Goal: Task Accomplishment & Management: Complete application form

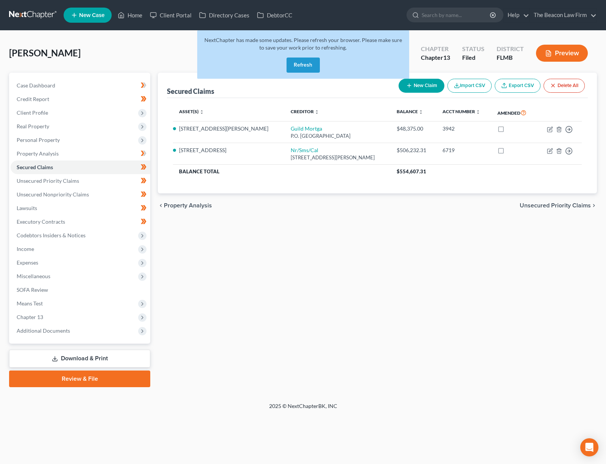
click at [315, 68] on button "Refresh" at bounding box center [303, 65] width 33 height 15
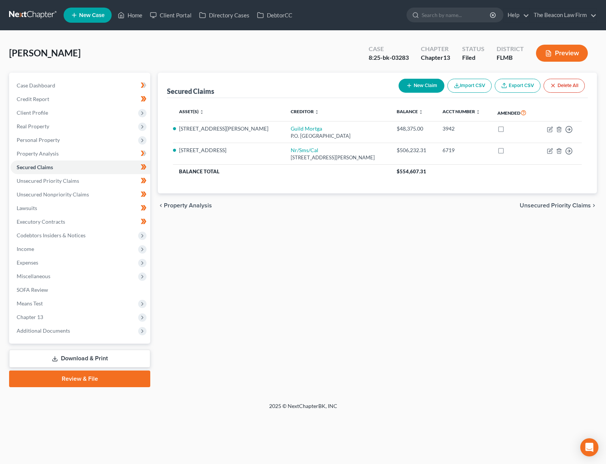
click at [30, 15] on link at bounding box center [33, 15] width 48 height 14
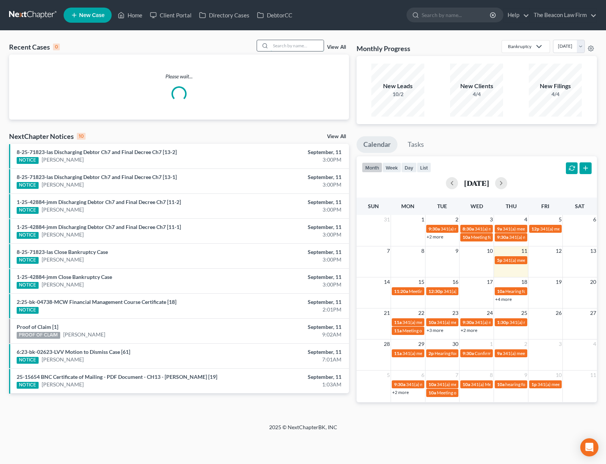
click at [288, 44] on input "search" at bounding box center [297, 45] width 53 height 11
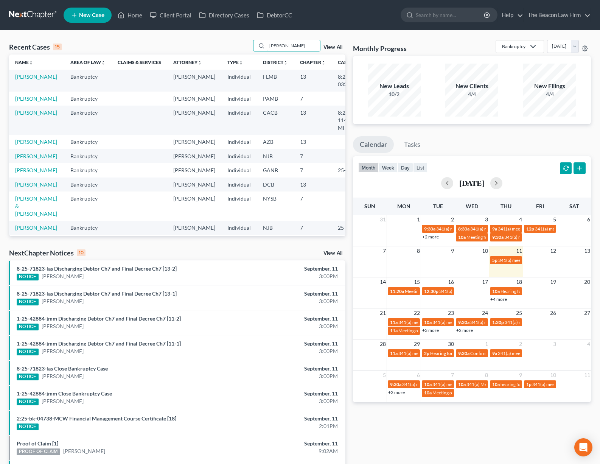
type input "Scott gordon"
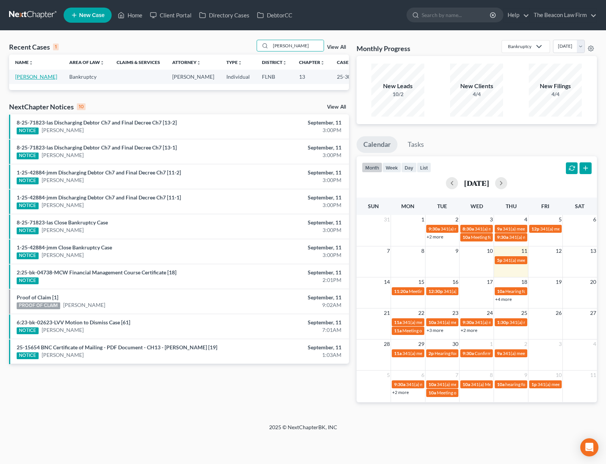
click at [39, 75] on link "[PERSON_NAME]" at bounding box center [36, 76] width 42 height 6
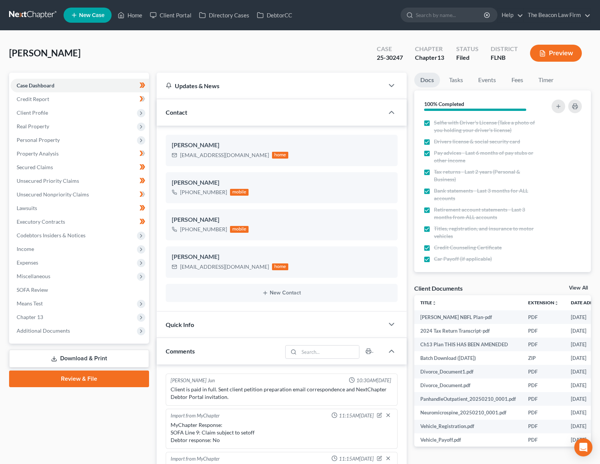
scroll to position [170, 0]
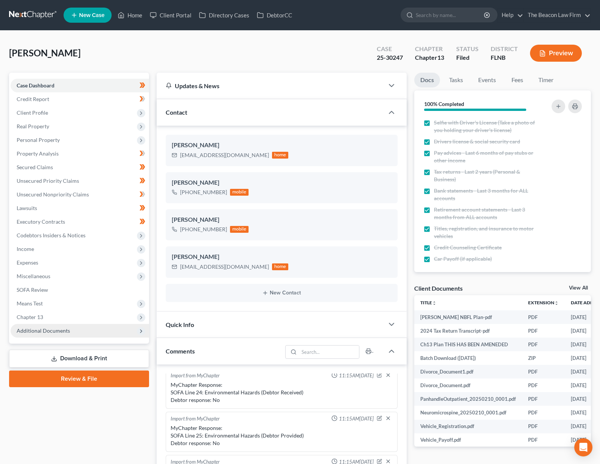
drag, startPoint x: 92, startPoint y: 334, endPoint x: 96, endPoint y: 336, distance: 4.1
click at [92, 334] on span "Additional Documents" at bounding box center [80, 331] width 139 height 14
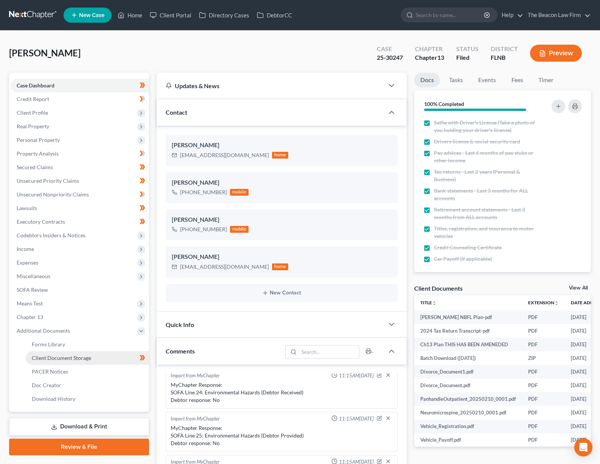
click at [100, 360] on link "Client Document Storage" at bounding box center [87, 358] width 123 height 14
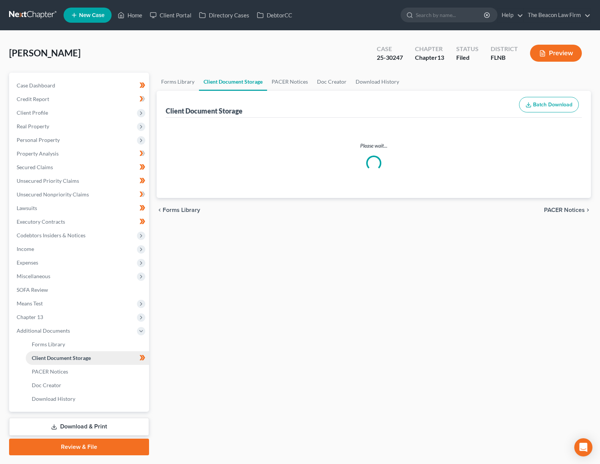
select select "10"
select select "19"
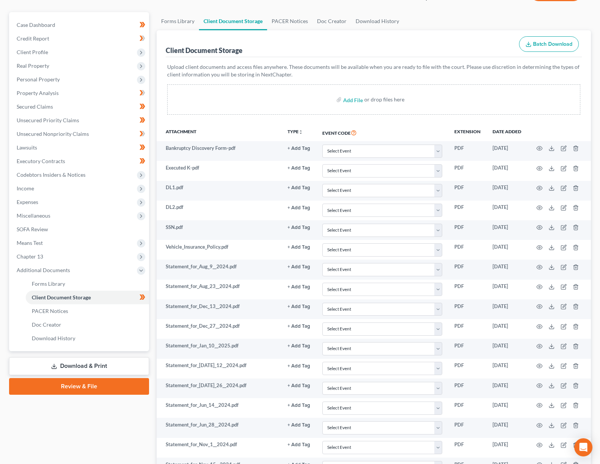
scroll to position [133, 0]
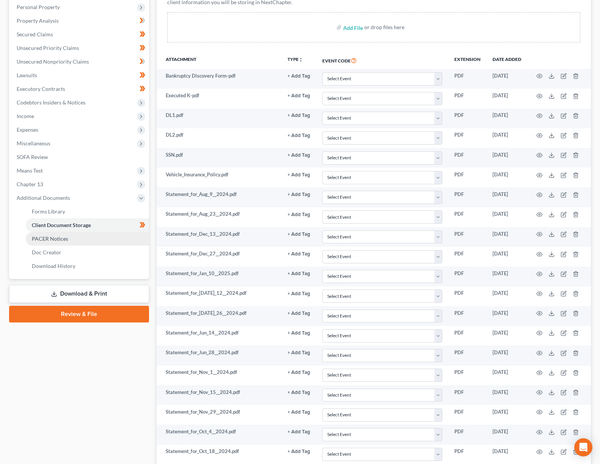
click at [57, 237] on span "PACER Notices" at bounding box center [50, 238] width 36 height 6
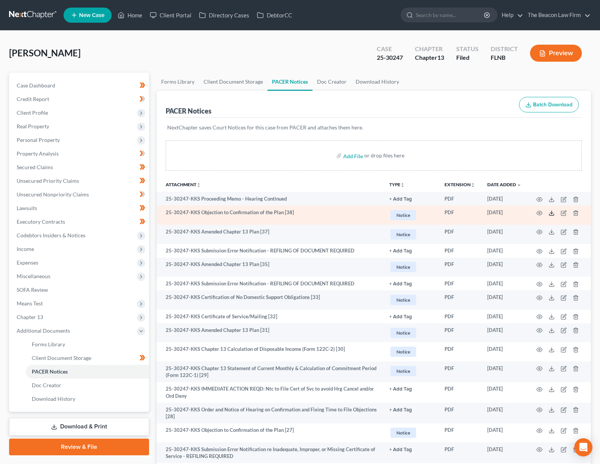
click at [552, 213] on line at bounding box center [552, 212] width 0 height 3
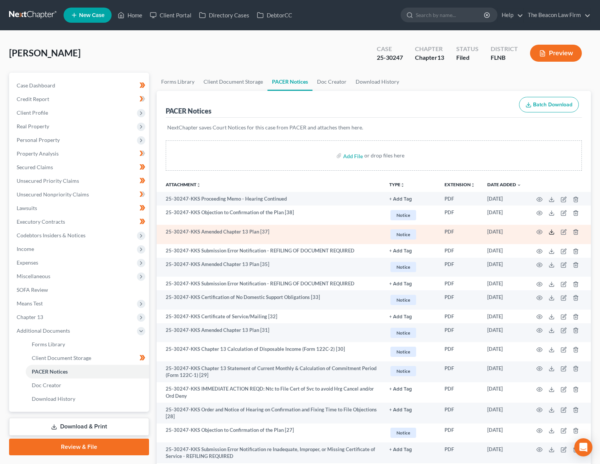
click at [552, 234] on icon at bounding box center [552, 232] width 6 height 6
click at [539, 229] on icon "button" at bounding box center [540, 232] width 6 height 6
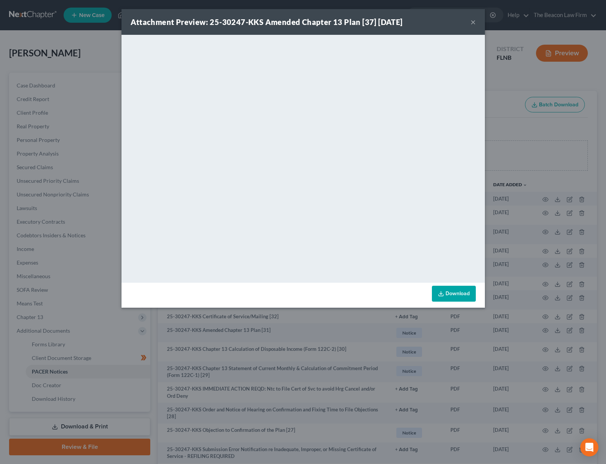
click at [473, 24] on button "×" at bounding box center [473, 21] width 5 height 9
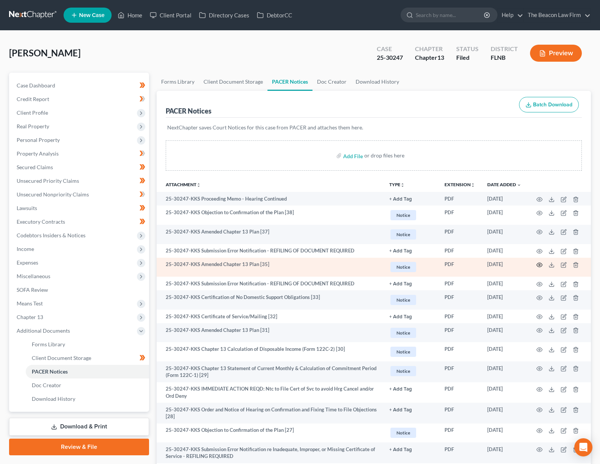
click at [538, 267] on icon "button" at bounding box center [540, 265] width 6 height 6
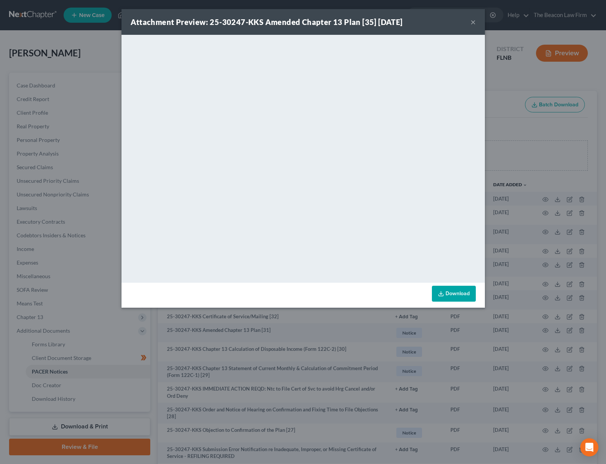
click at [473, 22] on button "×" at bounding box center [473, 21] width 5 height 9
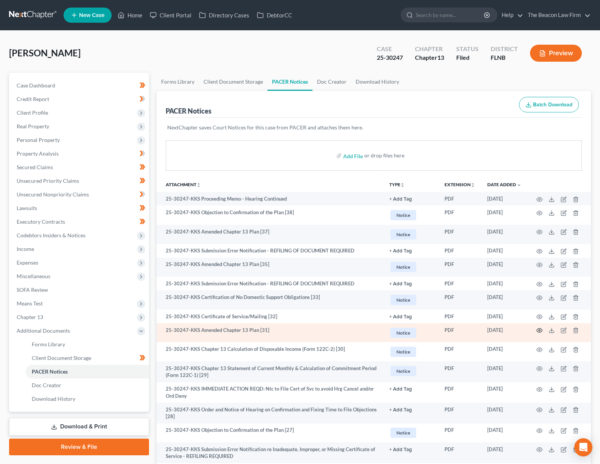
click at [543, 330] on icon "button" at bounding box center [540, 331] width 6 height 4
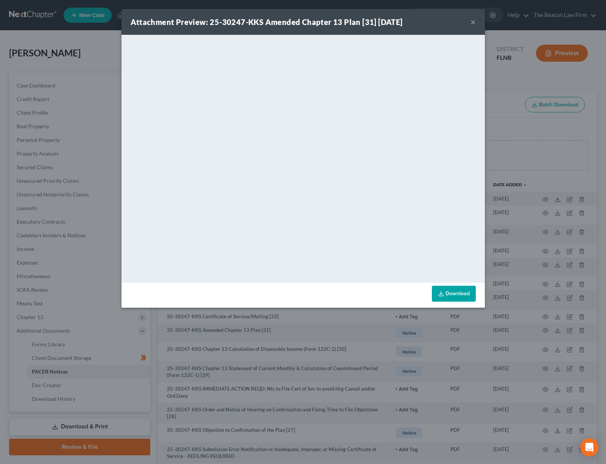
click at [474, 21] on button "×" at bounding box center [473, 21] width 5 height 9
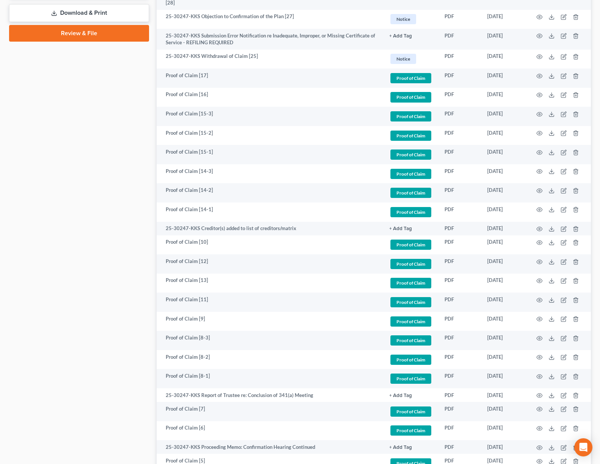
scroll to position [252, 0]
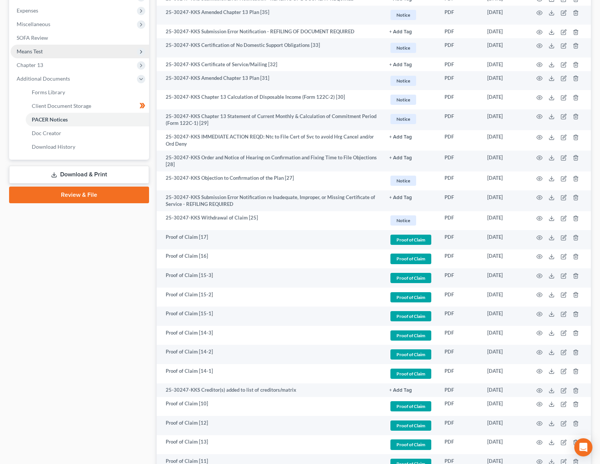
click at [42, 53] on span "Means Test" at bounding box center [30, 51] width 26 height 6
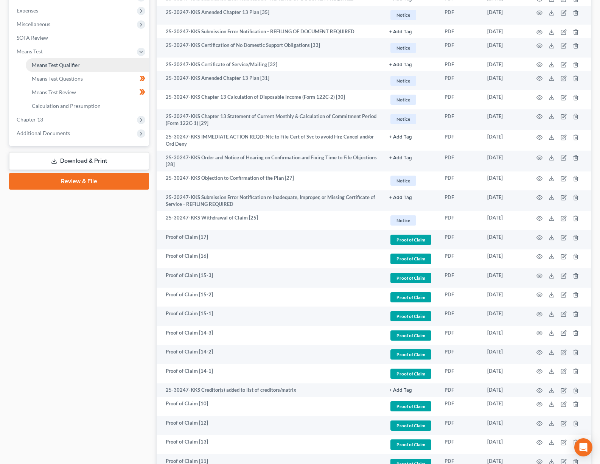
click at [55, 64] on span "Means Test Qualifier" at bounding box center [56, 65] width 48 height 6
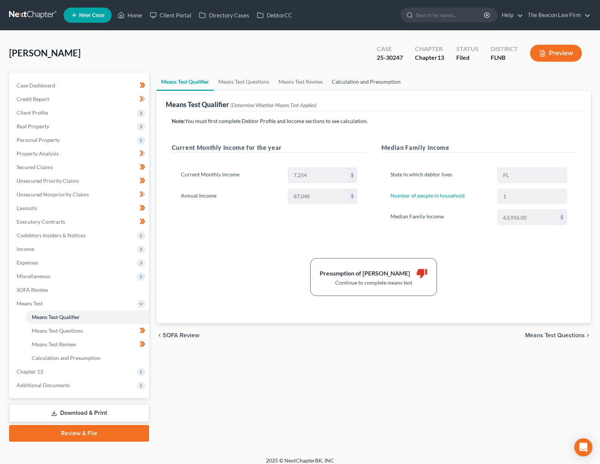
click at [373, 83] on link "Calculation and Presumption" at bounding box center [366, 82] width 78 height 18
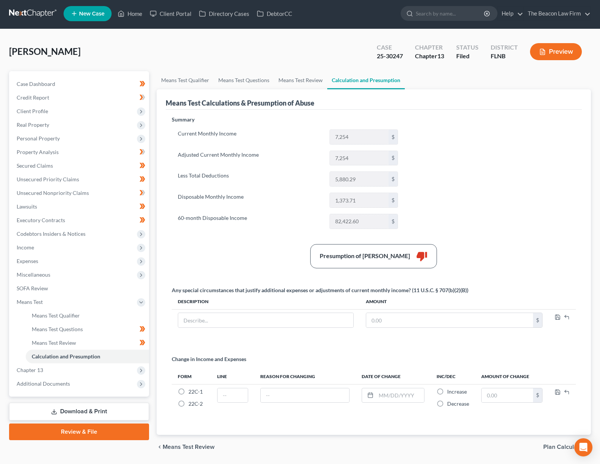
scroll to position [5, 0]
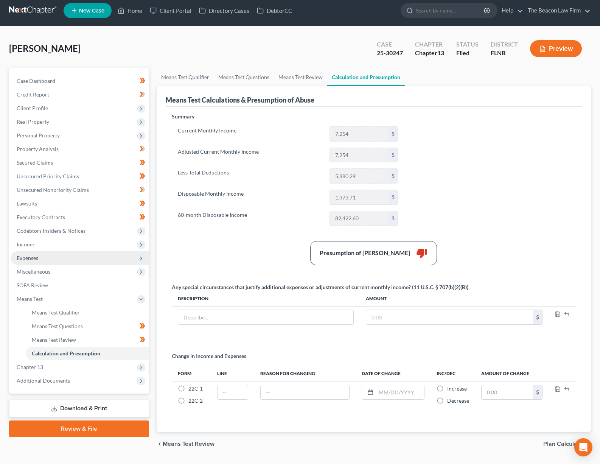
click at [53, 263] on span "Expenses" at bounding box center [80, 258] width 139 height 14
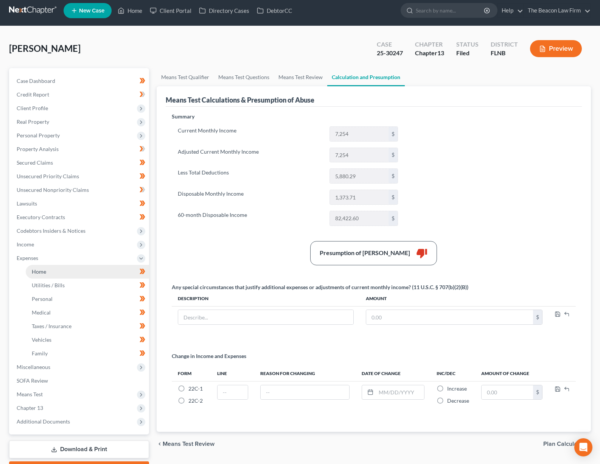
click at [57, 268] on link "Home" at bounding box center [87, 272] width 123 height 14
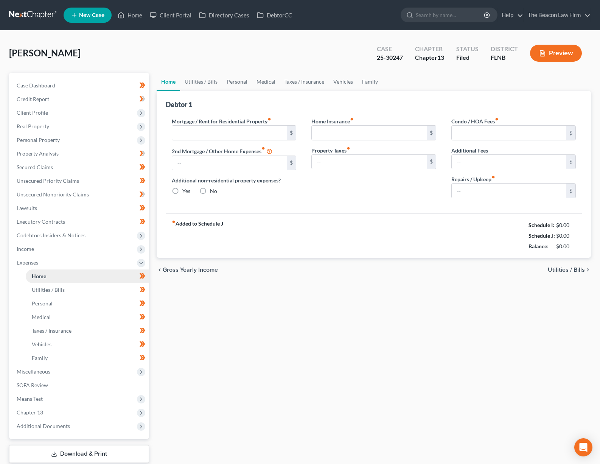
type input "1,001.95"
type input "0.00"
radio input "true"
type input "180.00"
type input "0.00"
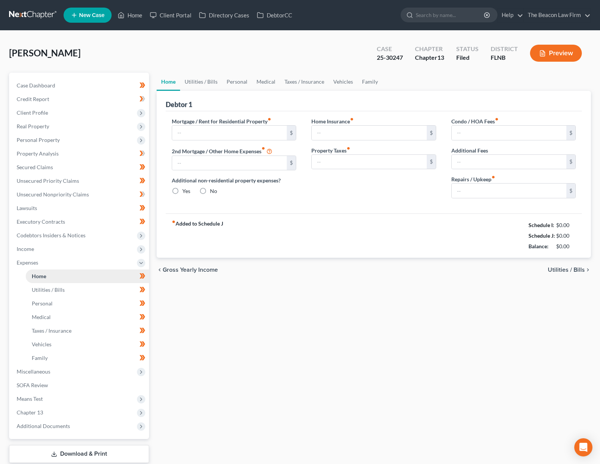
type input "0.00"
type input "25.00"
click at [371, 82] on link "Family" at bounding box center [370, 82] width 25 height 18
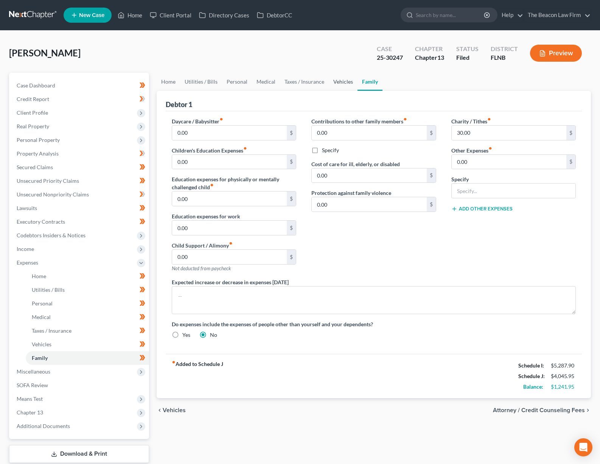
click at [344, 81] on link "Vehicles" at bounding box center [343, 82] width 29 height 18
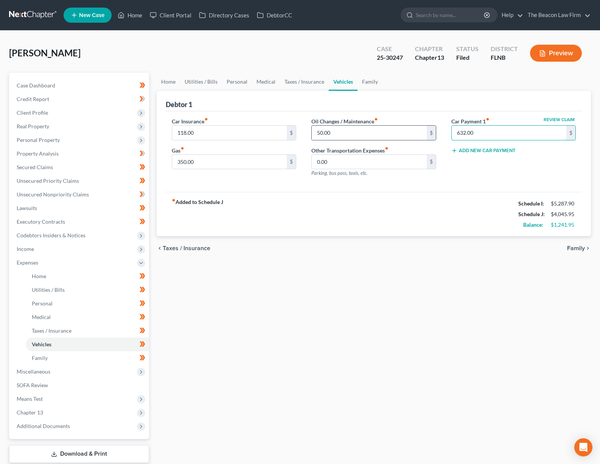
drag, startPoint x: 492, startPoint y: 135, endPoint x: 434, endPoint y: 127, distance: 58.1
click at [434, 127] on div "Car Insurance fiber_manual_record 118.00 $ Gas fiber_manual_record 350.00 $ Oil…" at bounding box center [374, 150] width 420 height 66
click at [307, 85] on link "Taxes / Insurance" at bounding box center [304, 82] width 49 height 18
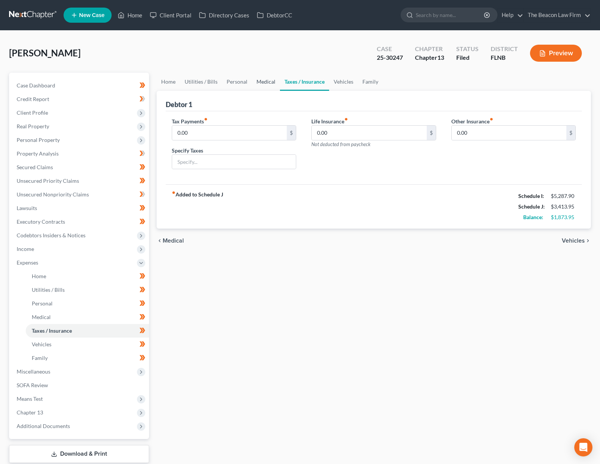
click at [260, 80] on link "Medical" at bounding box center [266, 82] width 28 height 18
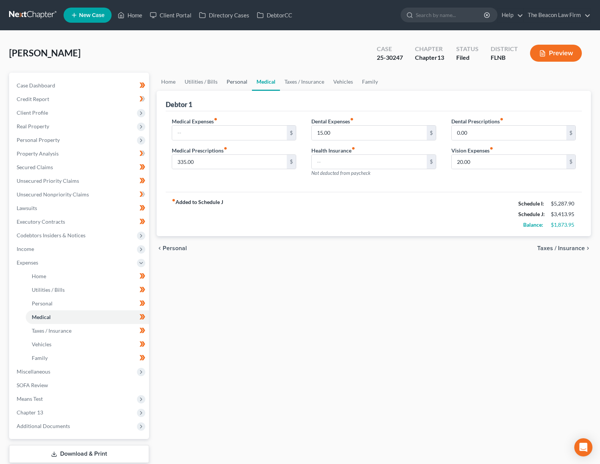
click at [234, 86] on link "Personal" at bounding box center [237, 82] width 30 height 18
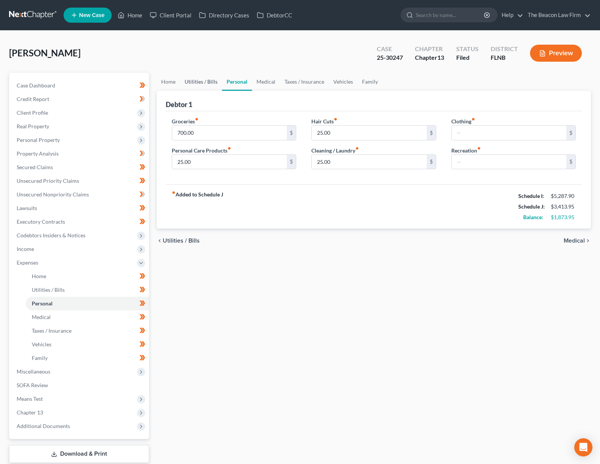
click at [210, 86] on link "Utilities / Bills" at bounding box center [201, 82] width 42 height 18
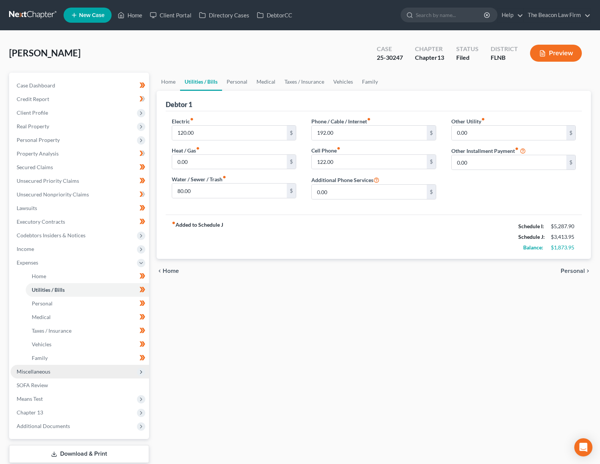
click at [41, 376] on span "Miscellaneous" at bounding box center [80, 372] width 139 height 14
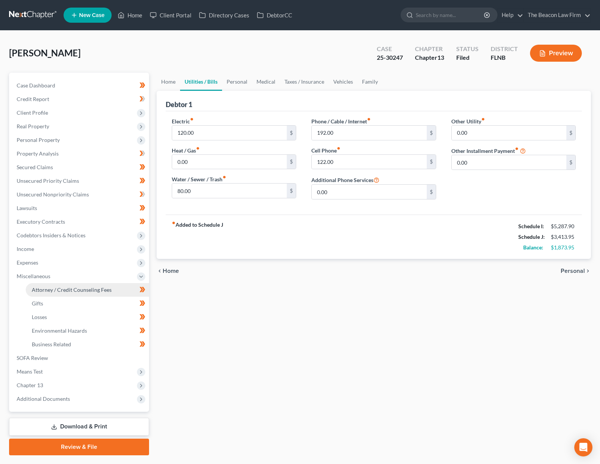
click at [60, 290] on span "Attorney / Credit Counseling Fees" at bounding box center [72, 290] width 80 height 6
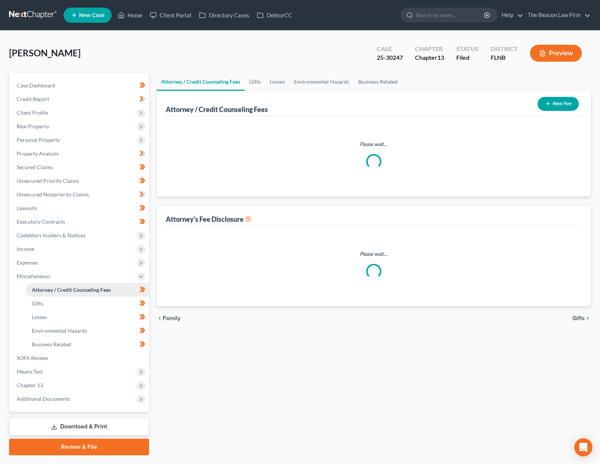
select select "2"
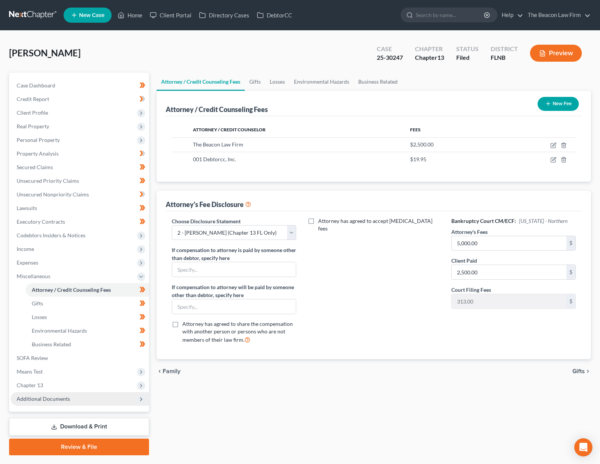
click at [72, 399] on span "Additional Documents" at bounding box center [80, 399] width 139 height 14
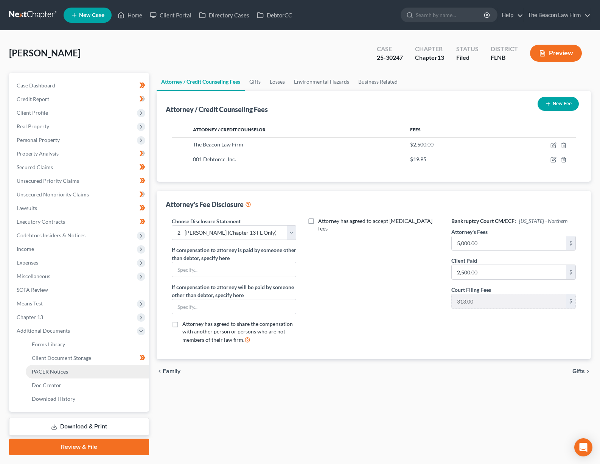
click at [51, 373] on span "PACER Notices" at bounding box center [50, 371] width 36 height 6
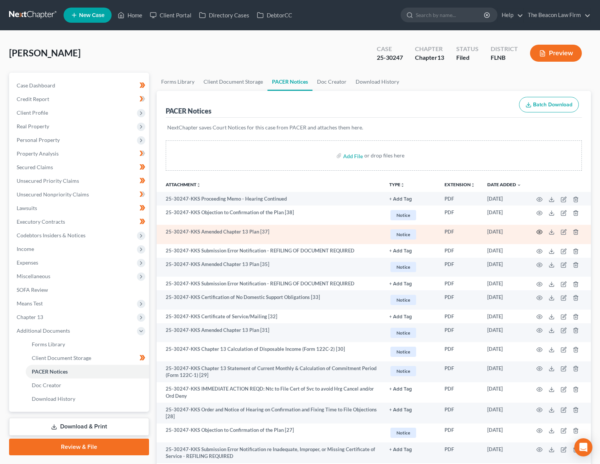
click at [541, 231] on icon "button" at bounding box center [540, 232] width 6 height 4
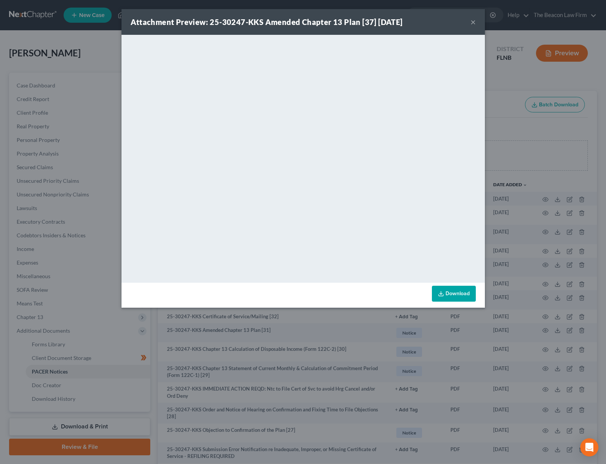
click at [471, 21] on button "×" at bounding box center [473, 21] width 5 height 9
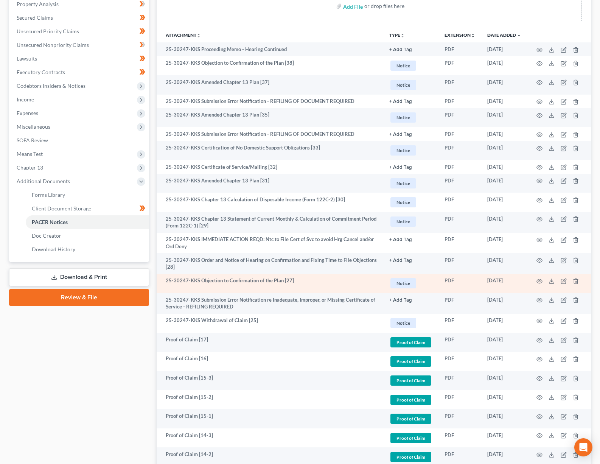
scroll to position [406, 0]
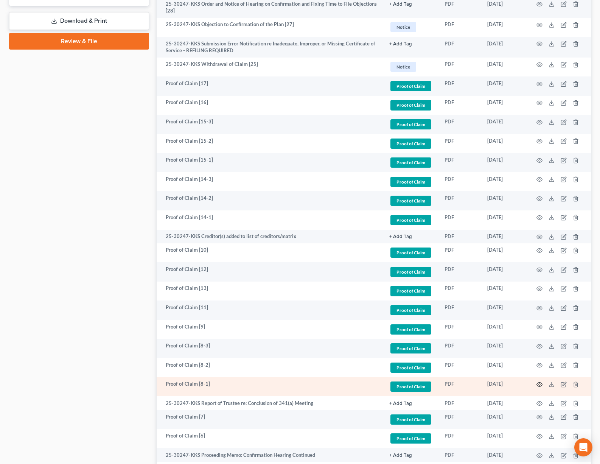
click at [540, 384] on circle "button" at bounding box center [540, 385] width 2 height 2
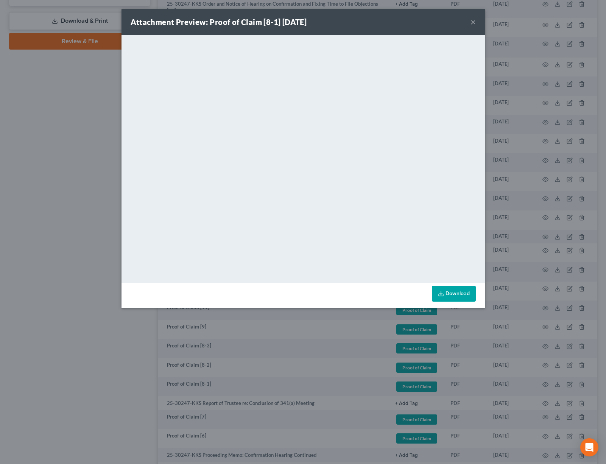
click at [474, 23] on button "×" at bounding box center [473, 21] width 5 height 9
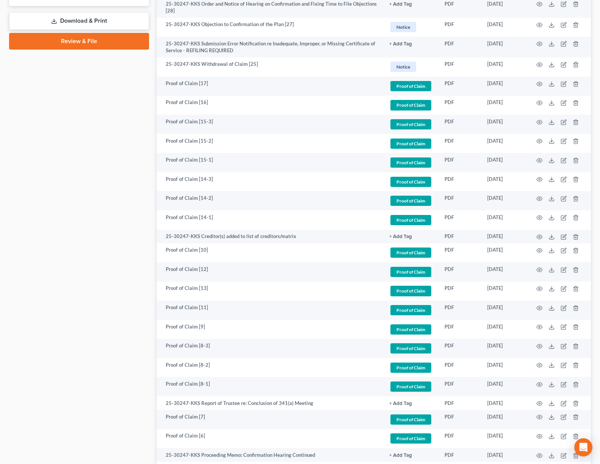
scroll to position [0, 0]
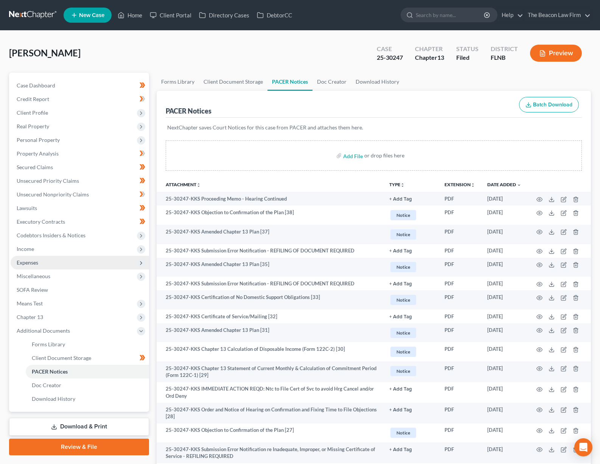
click at [47, 262] on span "Expenses" at bounding box center [80, 263] width 139 height 14
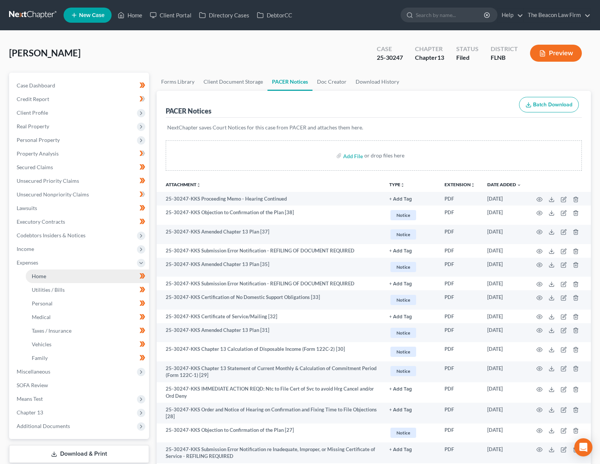
click at [49, 279] on link "Home" at bounding box center [87, 277] width 123 height 14
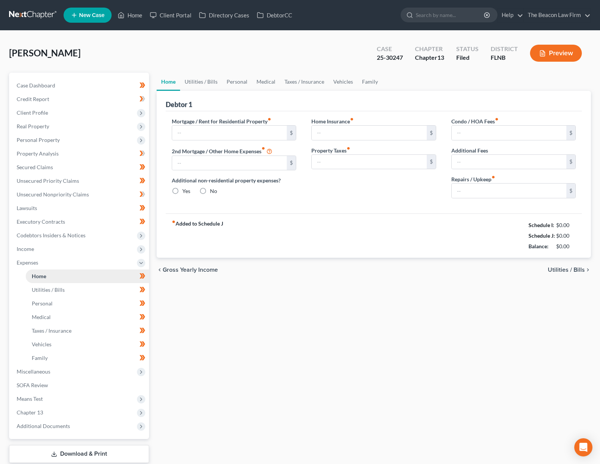
type input "1,001.95"
type input "0.00"
radio input "true"
type input "180.00"
type input "0.00"
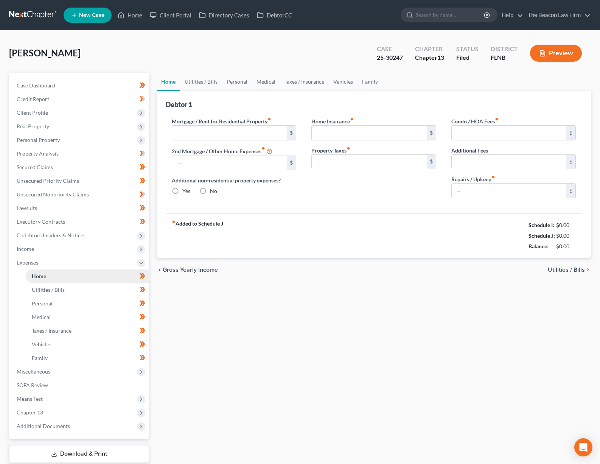
type input "0.00"
type input "25.00"
click at [359, 80] on link "Family" at bounding box center [370, 82] width 25 height 18
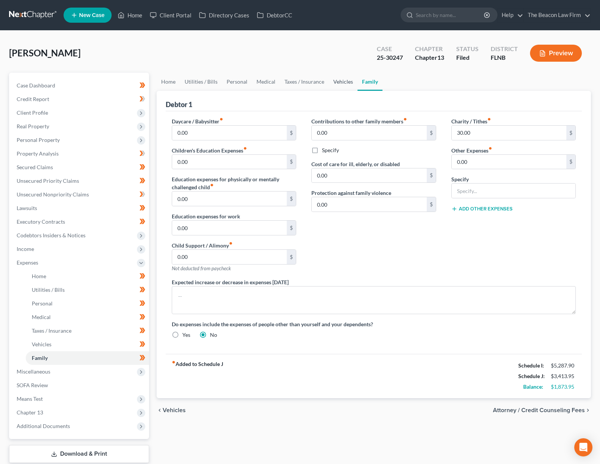
click at [345, 82] on link "Vehicles" at bounding box center [343, 82] width 29 height 18
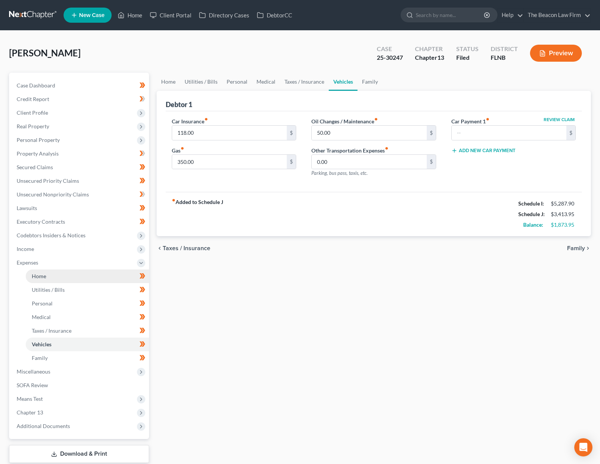
scroll to position [47, 0]
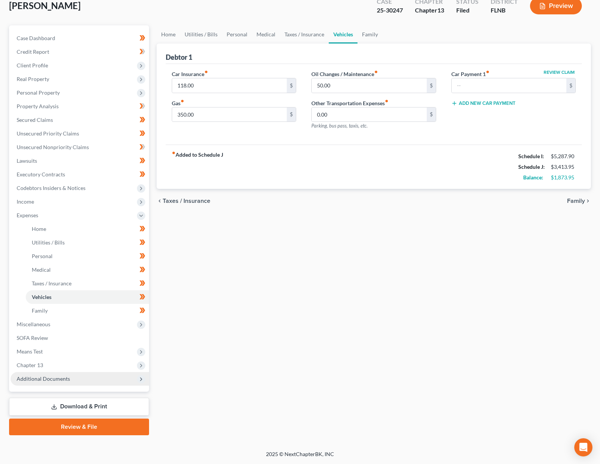
click at [66, 383] on span "Additional Documents" at bounding box center [80, 379] width 139 height 14
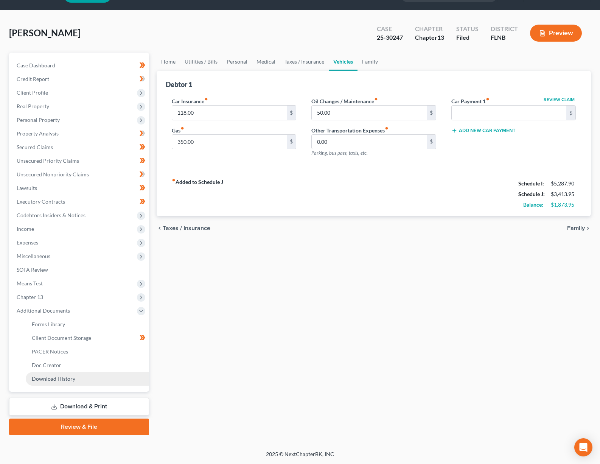
scroll to position [20, 0]
click at [65, 356] on link "PACER Notices" at bounding box center [87, 352] width 123 height 14
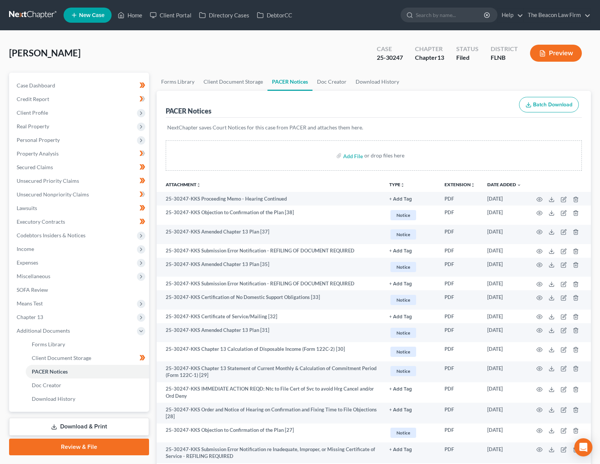
click at [38, 12] on link at bounding box center [33, 15] width 48 height 14
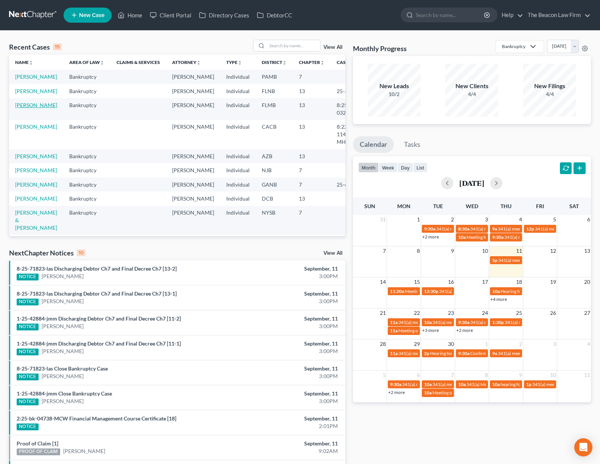
click at [27, 108] on link "[PERSON_NAME]" at bounding box center [36, 105] width 42 height 6
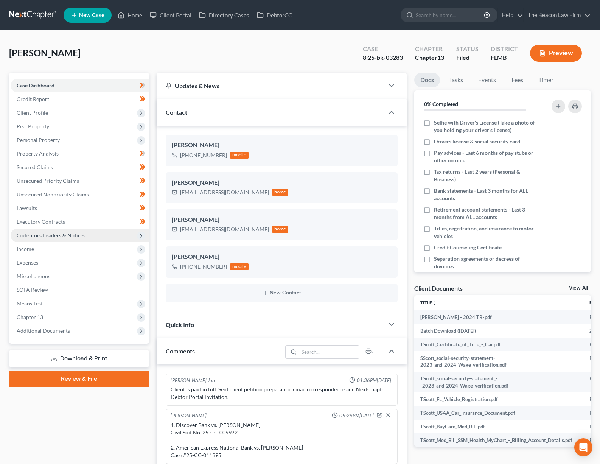
scroll to position [228, 0]
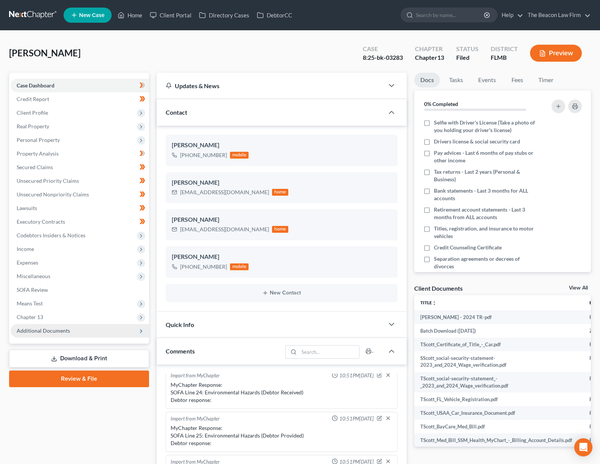
click at [76, 332] on span "Additional Documents" at bounding box center [80, 331] width 139 height 14
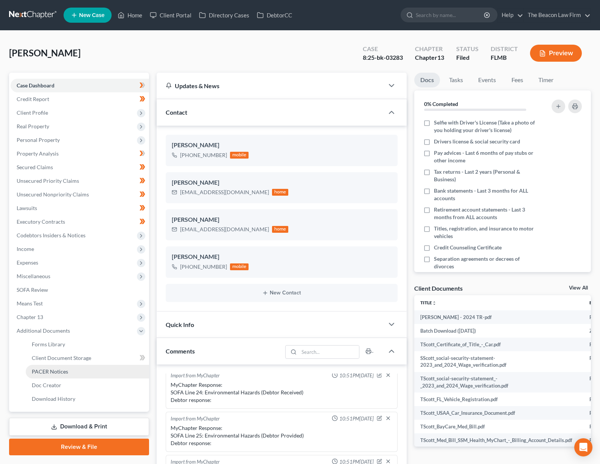
click at [80, 371] on link "PACER Notices" at bounding box center [87, 372] width 123 height 14
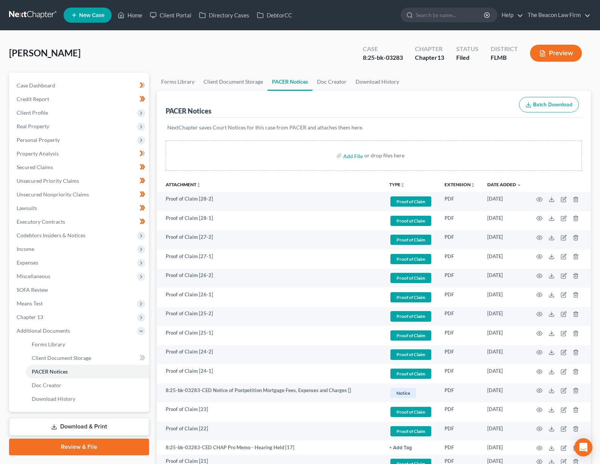
click at [43, 15] on link at bounding box center [33, 15] width 48 height 14
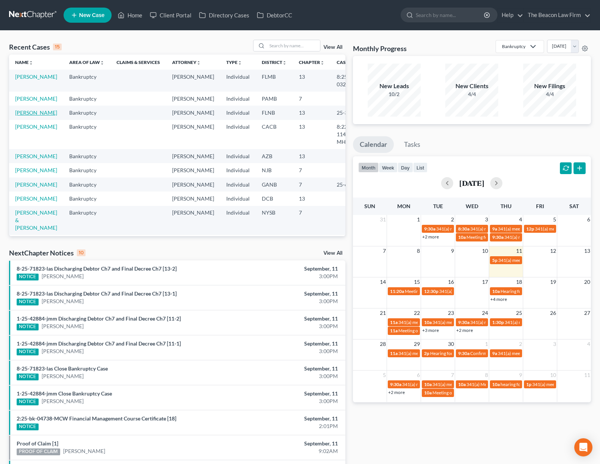
click at [21, 116] on link "[PERSON_NAME]" at bounding box center [36, 112] width 42 height 6
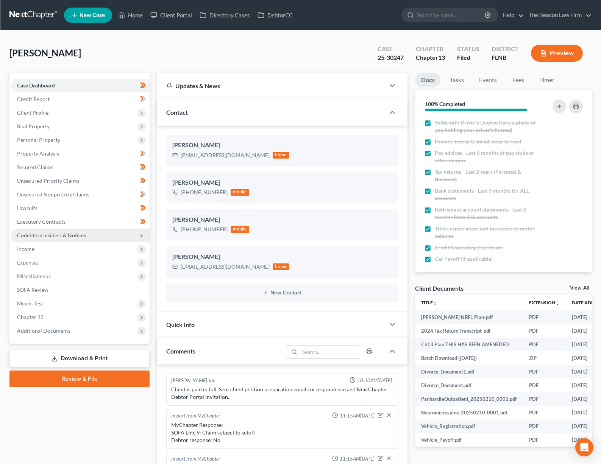
scroll to position [170, 0]
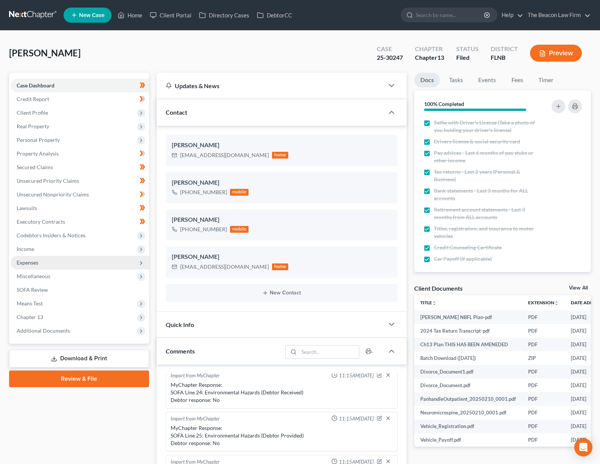
click at [35, 262] on span "Expenses" at bounding box center [28, 262] width 22 height 6
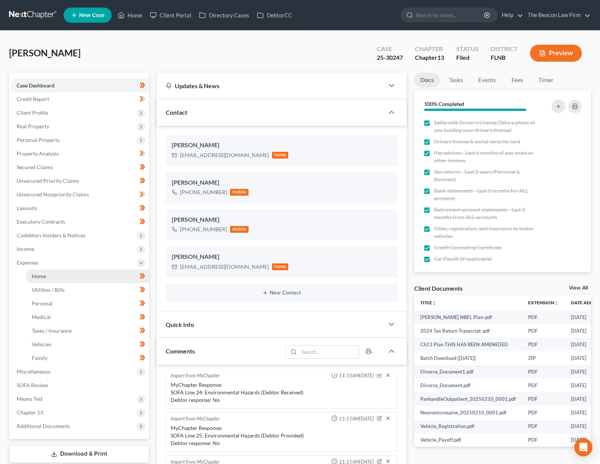
drag, startPoint x: 60, startPoint y: 279, endPoint x: 65, endPoint y: 282, distance: 6.1
click at [60, 279] on link "Home" at bounding box center [87, 277] width 123 height 14
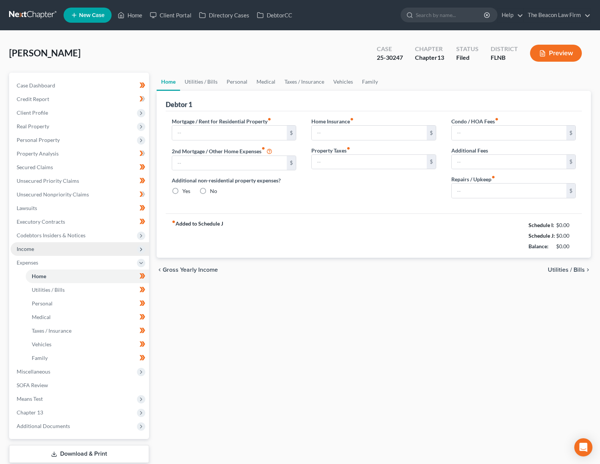
type input "1,001.95"
type input "0.00"
radio input "true"
type input "180.00"
type input "0.00"
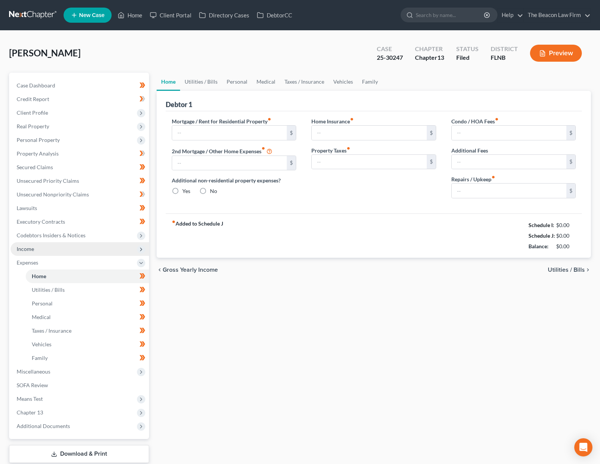
type input "0.00"
type input "25.00"
click at [344, 80] on link "Vehicles" at bounding box center [343, 82] width 29 height 18
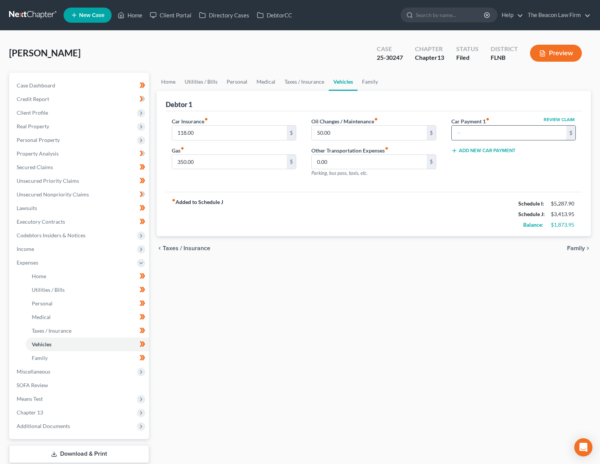
click at [495, 134] on input "text" at bounding box center [509, 133] width 115 height 14
type input "632"
click at [483, 296] on div "Home Utilities / Bills Personal Medical Taxes / Insurance Vehicles Family Debto…" at bounding box center [374, 278] width 443 height 410
click at [167, 82] on link "Home" at bounding box center [168, 82] width 23 height 18
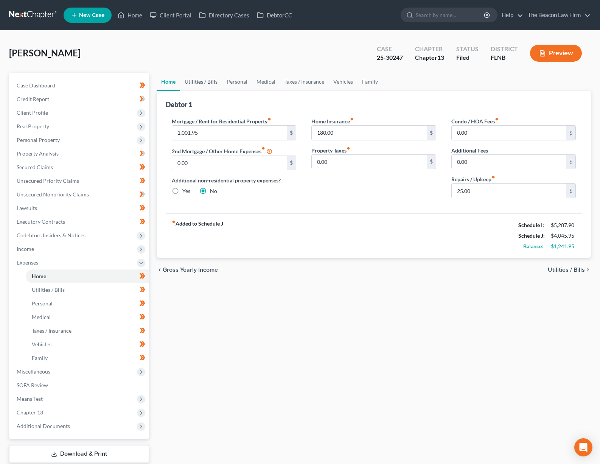
click at [203, 90] on link "Utilities / Bills" at bounding box center [201, 82] width 42 height 18
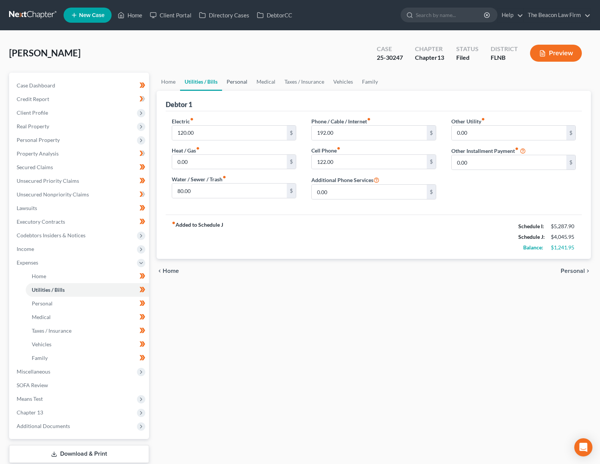
click at [235, 82] on link "Personal" at bounding box center [237, 82] width 30 height 18
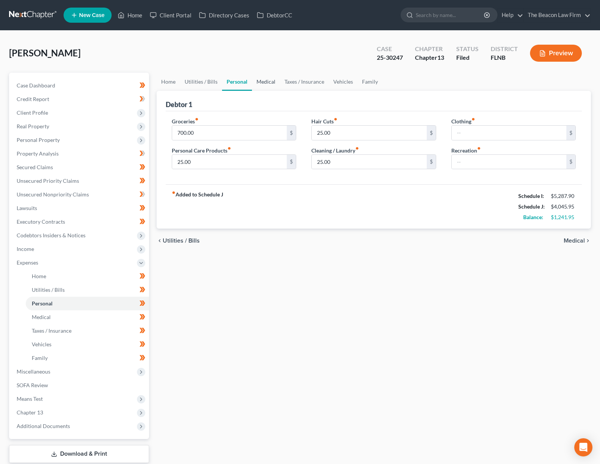
click at [259, 86] on link "Medical" at bounding box center [266, 82] width 28 height 18
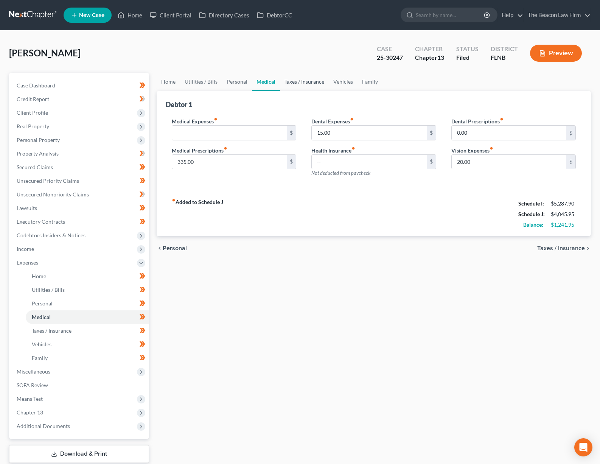
click at [293, 84] on link "Taxes / Insurance" at bounding box center [304, 82] width 49 height 18
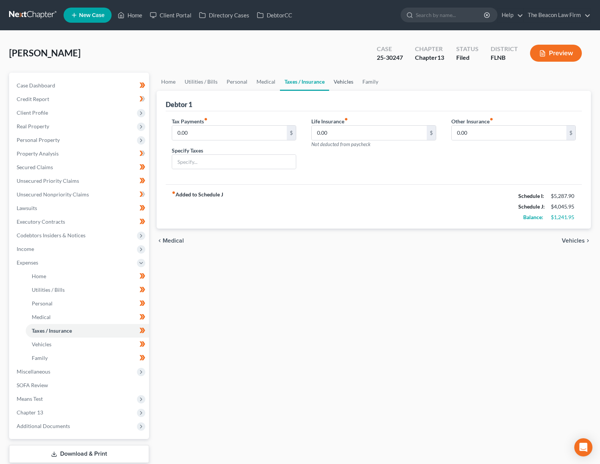
click at [349, 87] on link "Vehicles" at bounding box center [343, 82] width 29 height 18
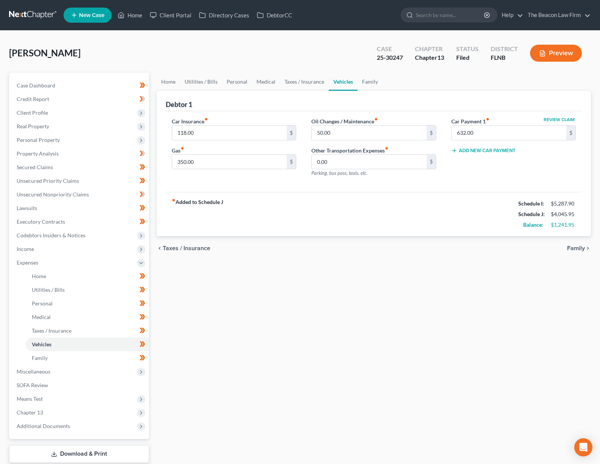
click at [377, 91] on div "Debtor 1" at bounding box center [374, 101] width 417 height 20
click at [370, 86] on link "Family" at bounding box center [370, 82] width 25 height 18
